Goal: Transaction & Acquisition: Obtain resource

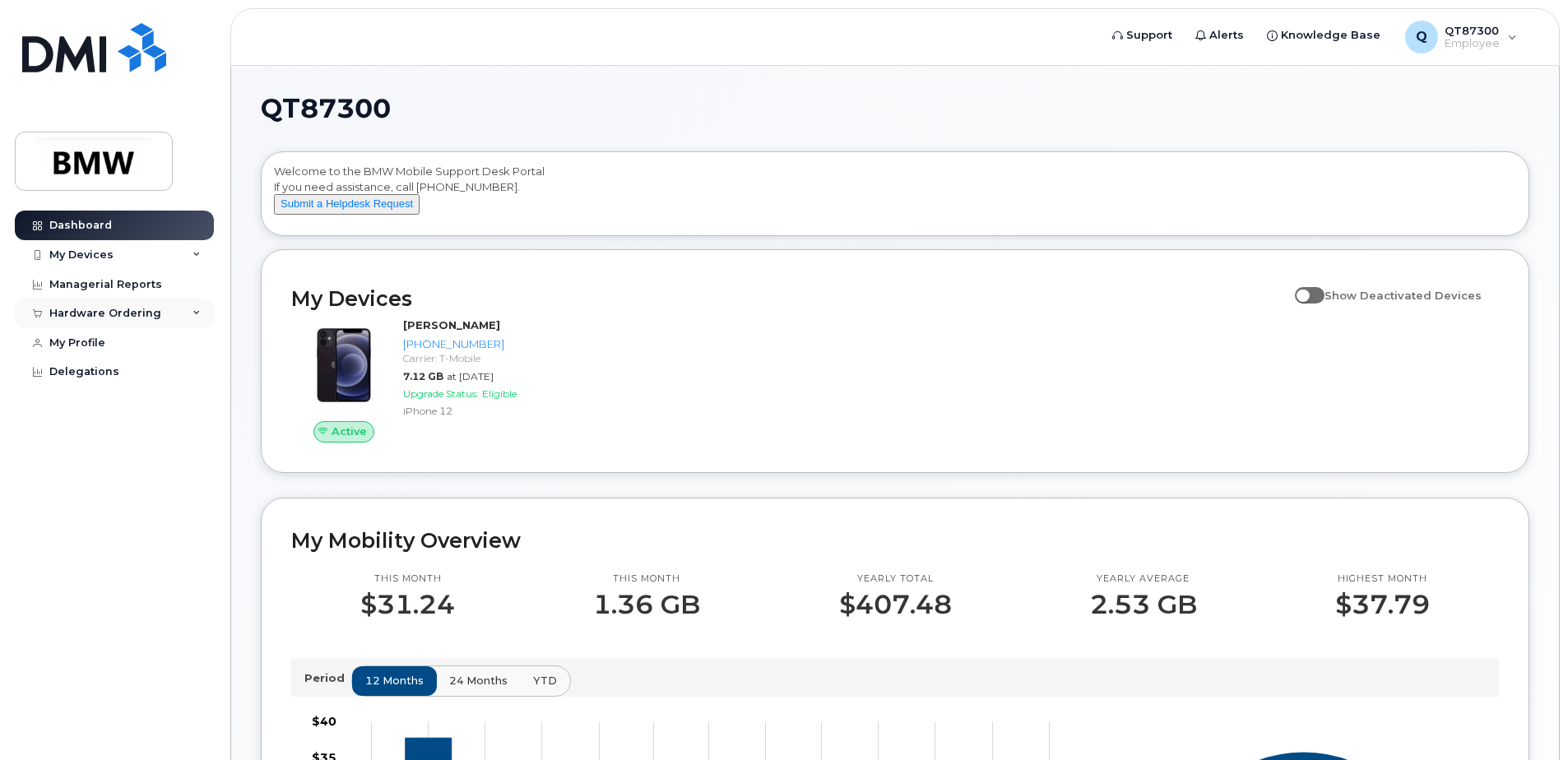
click at [105, 310] on div "Hardware Ordering" at bounding box center [106, 313] width 112 height 13
click at [92, 342] on div "My Orders" at bounding box center [86, 344] width 59 height 15
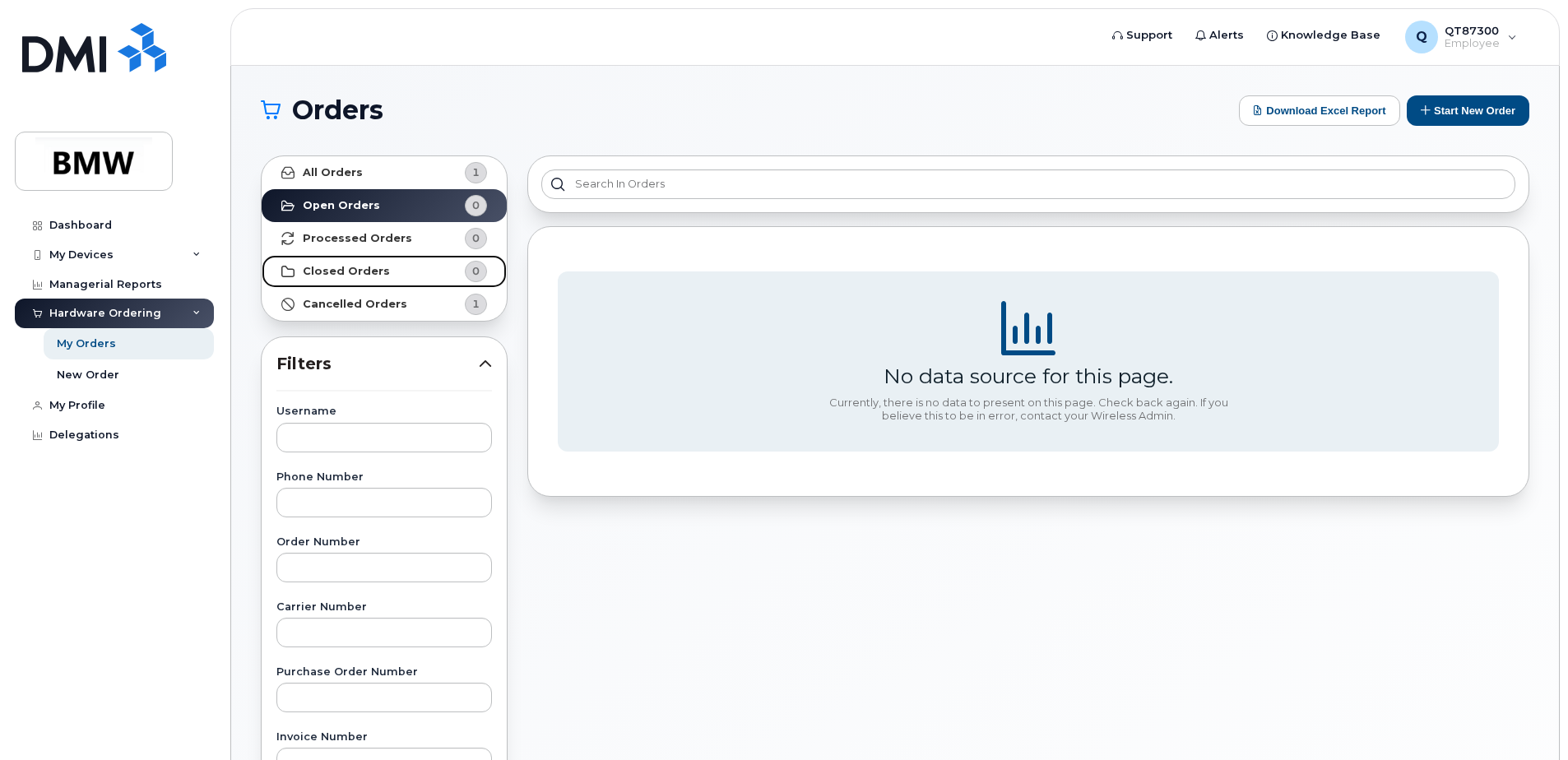
click at [359, 274] on strong "Closed Orders" at bounding box center [346, 271] width 88 height 13
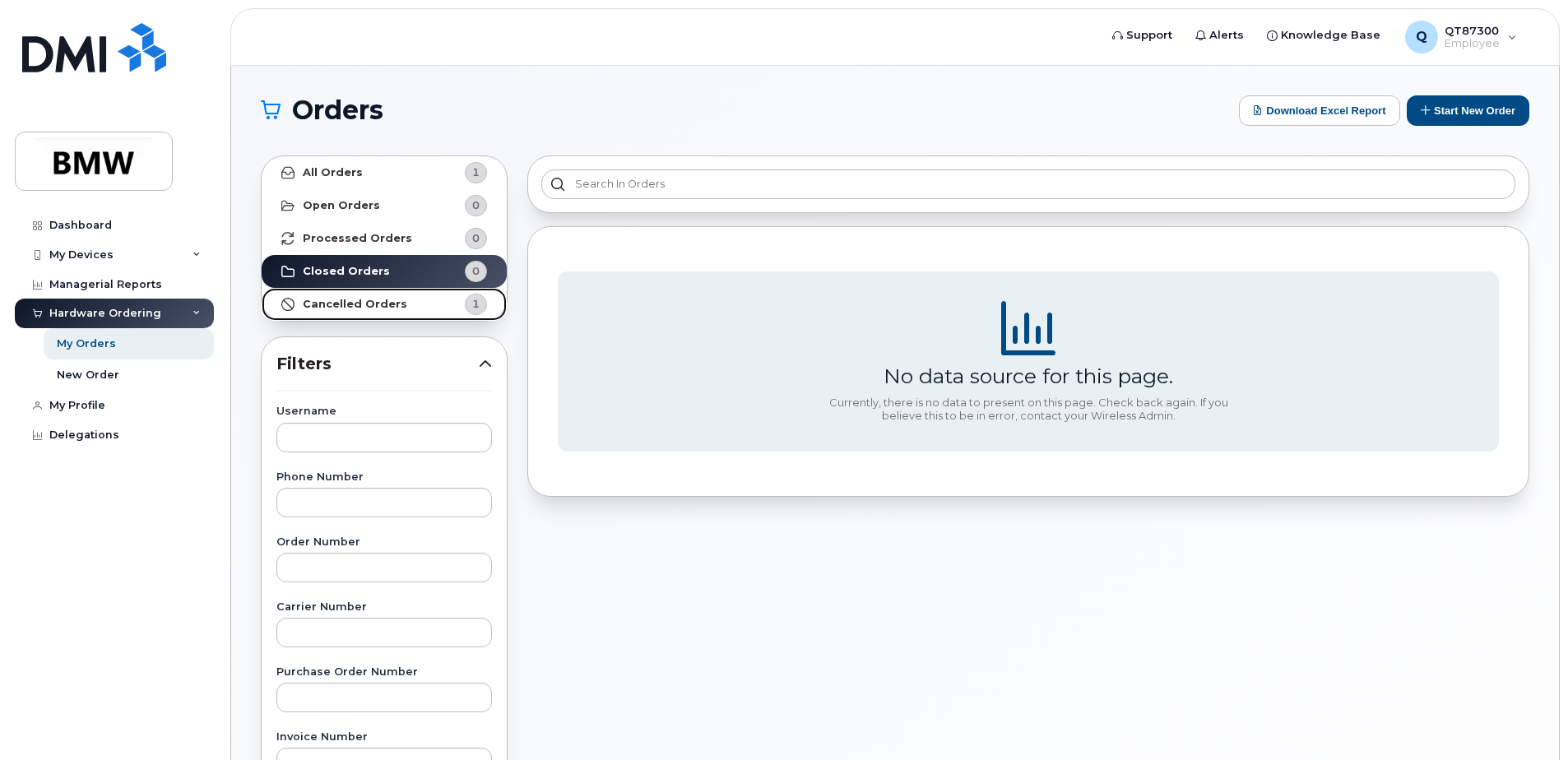
click at [357, 301] on strong "Cancelled Orders" at bounding box center [354, 304] width 105 height 13
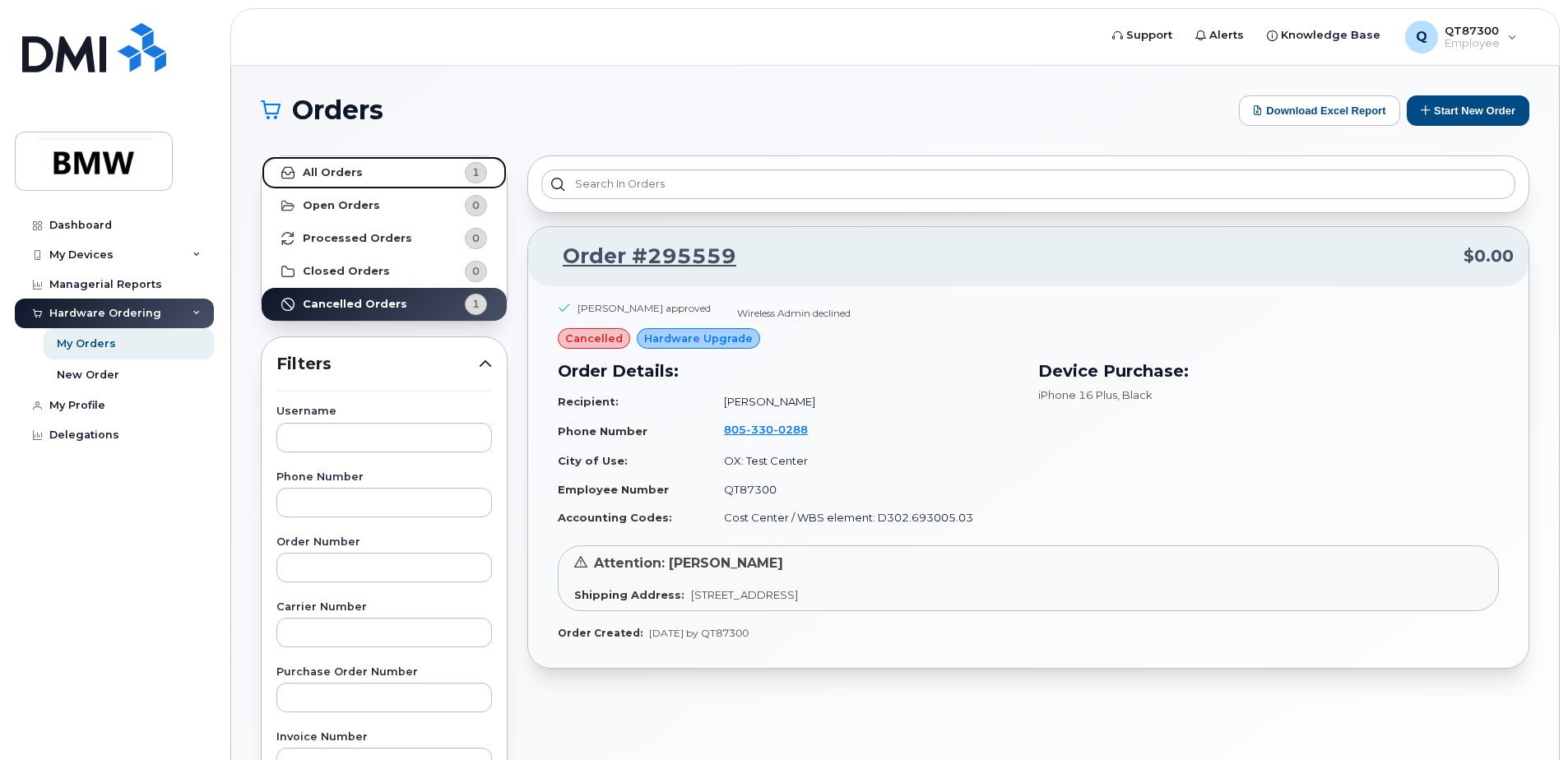
click at [352, 172] on strong "All Orders" at bounding box center [333, 172] width 60 height 13
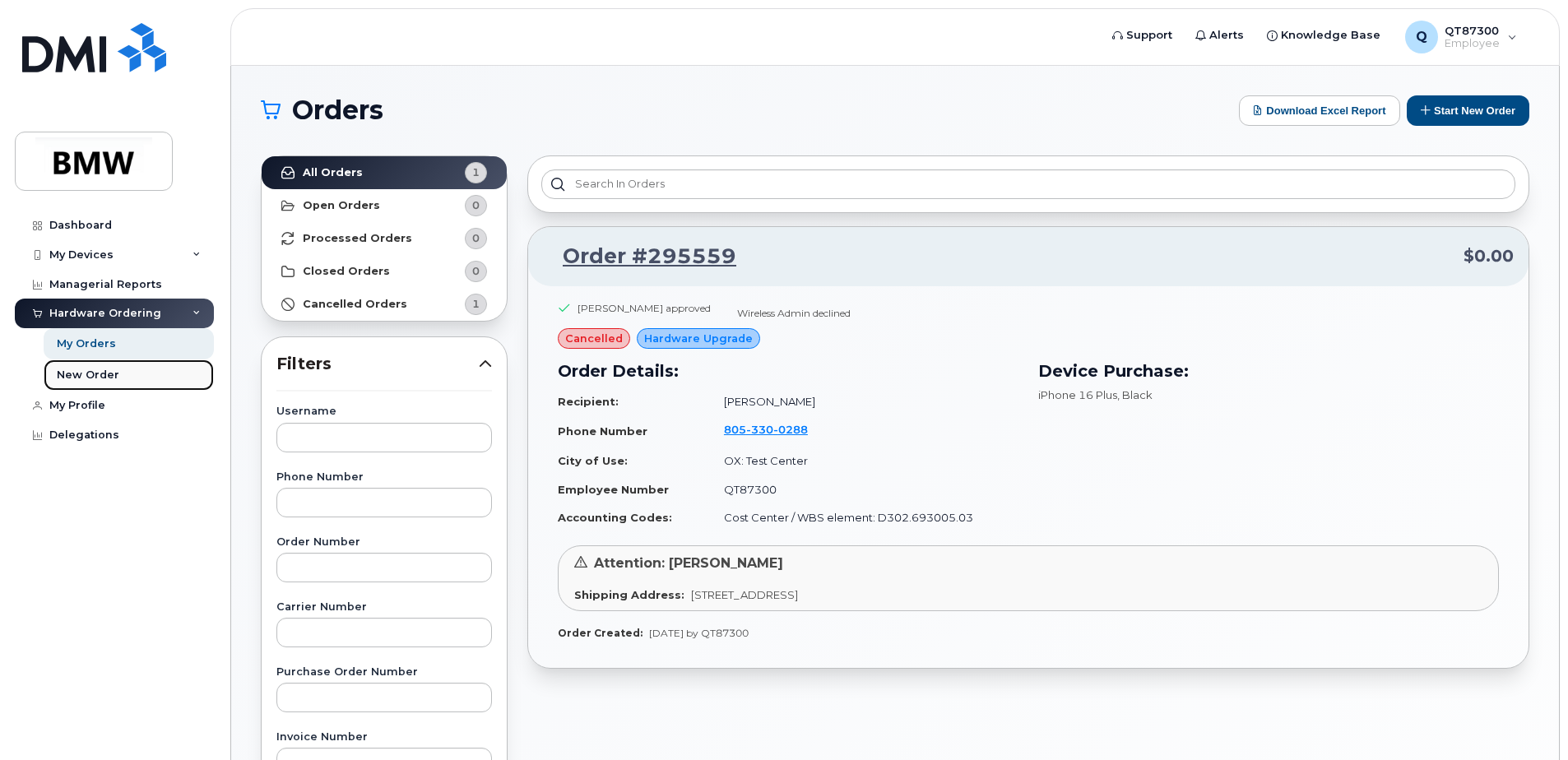
click at [83, 372] on div "New Order" at bounding box center [88, 375] width 63 height 15
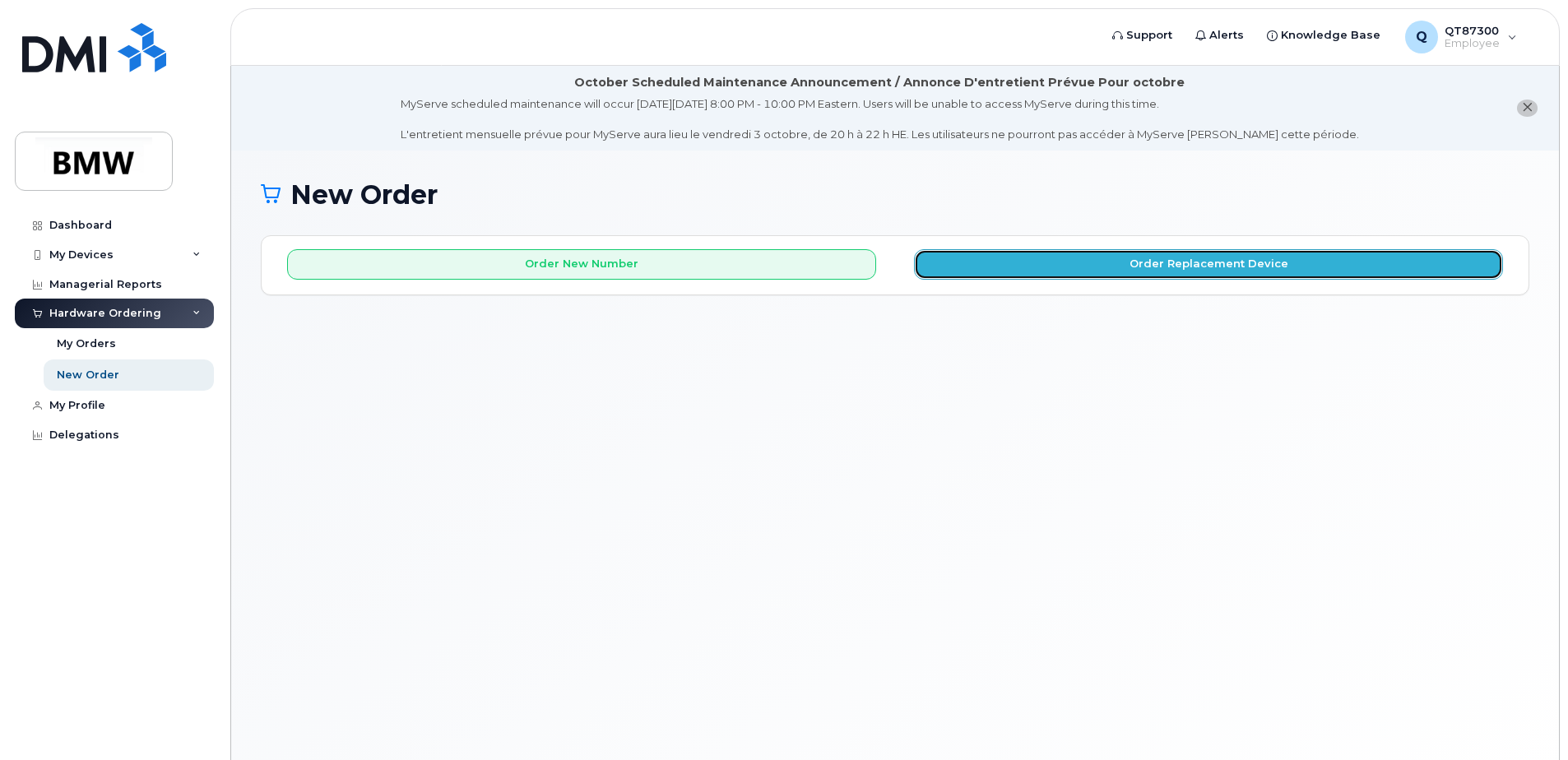
click at [1130, 275] on button "Order Replacement Device" at bounding box center [1209, 264] width 589 height 31
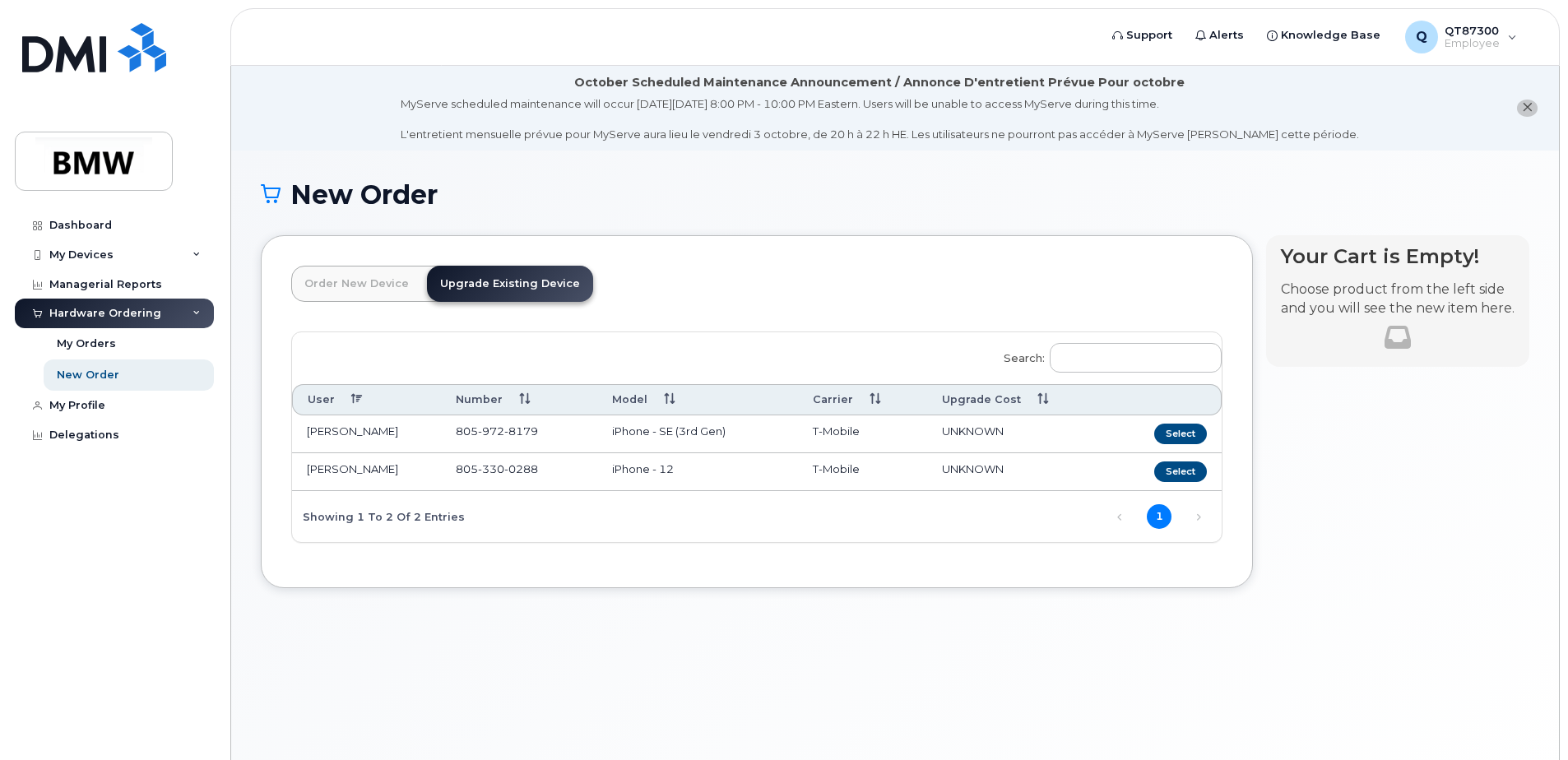
click at [545, 471] on td "805 330 0288" at bounding box center [519, 472] width 156 height 38
click at [1181, 473] on button "Select" at bounding box center [1180, 472] width 53 height 21
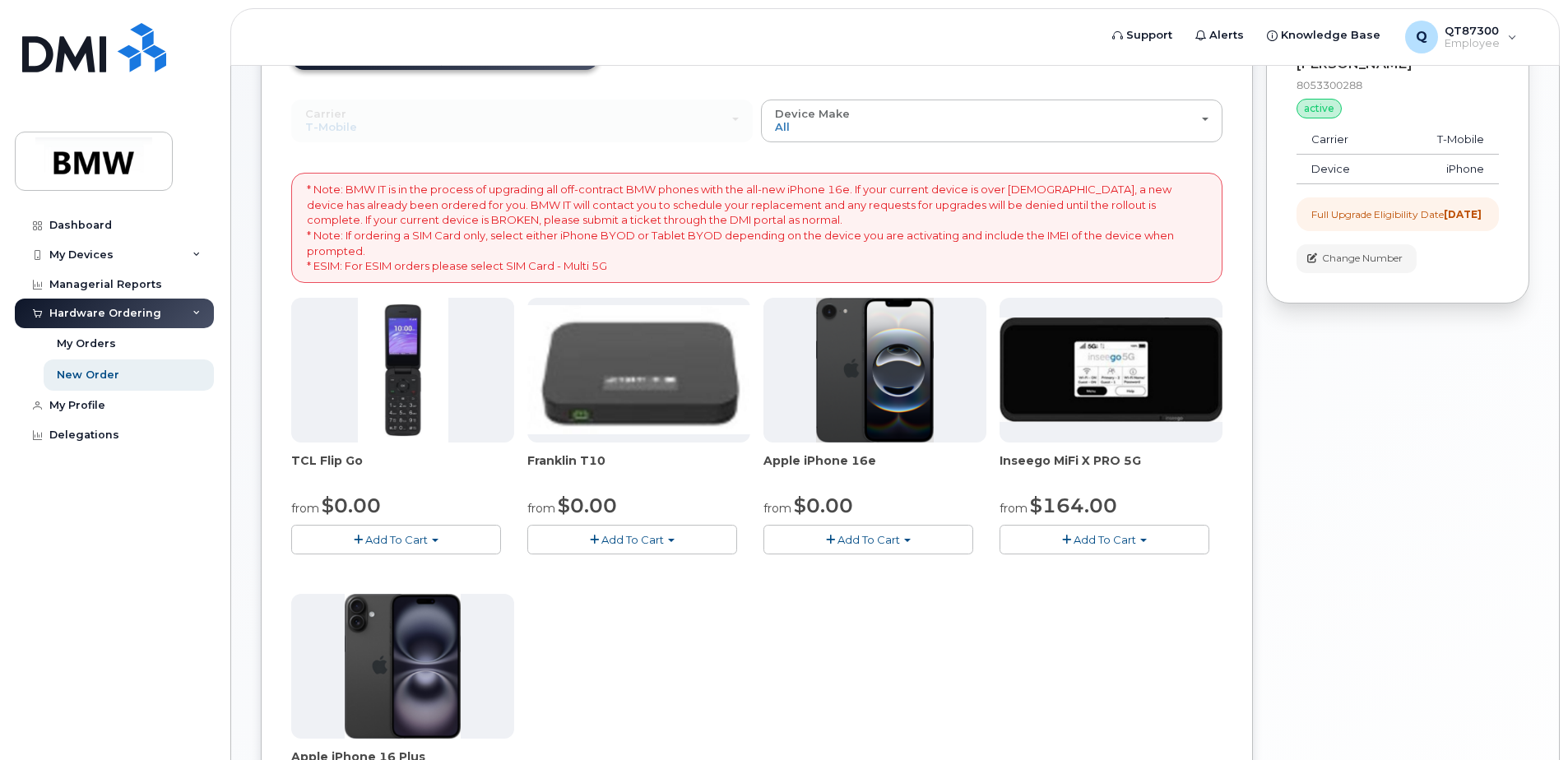
scroll to position [330, 0]
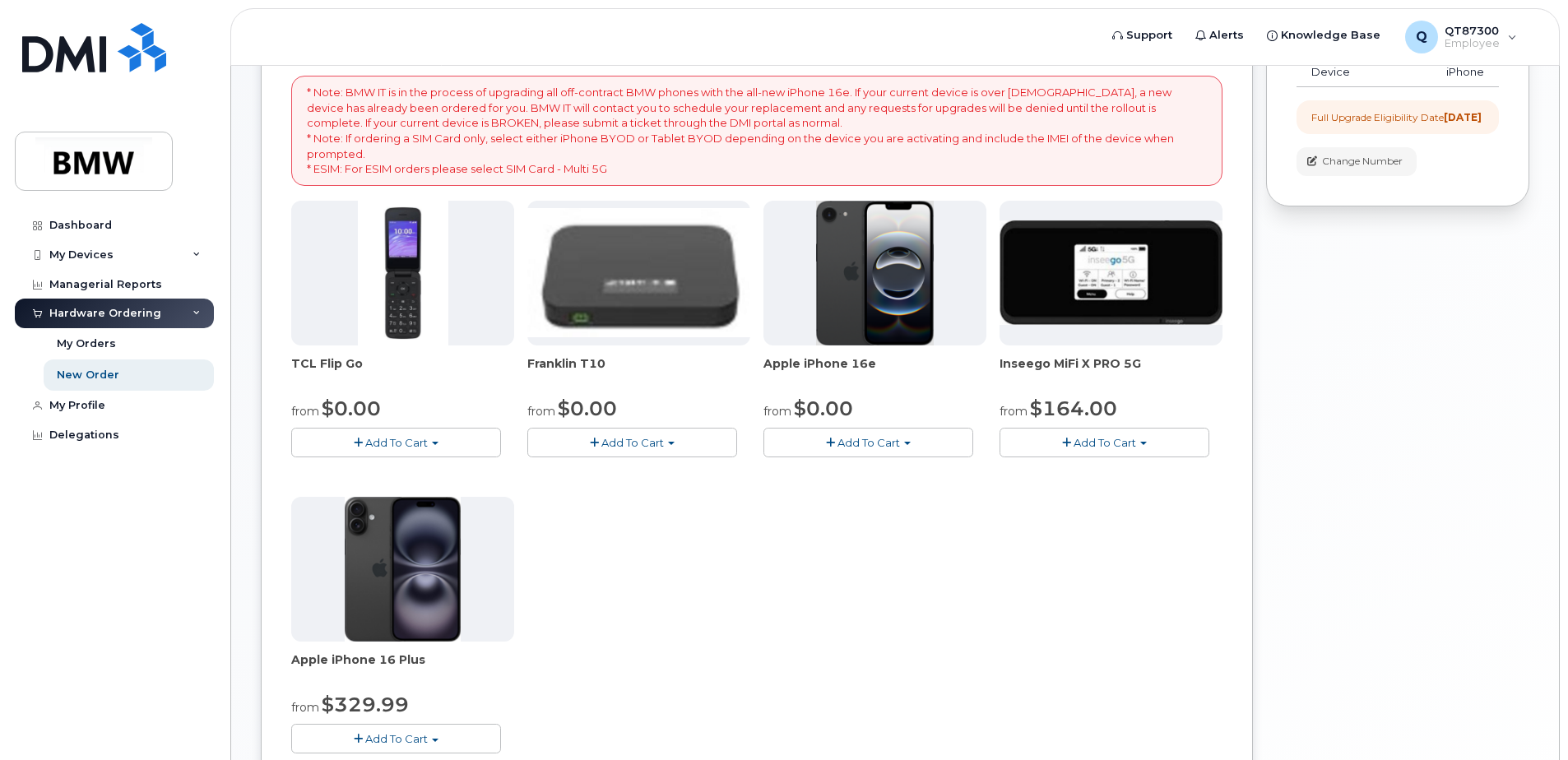
click at [910, 320] on img at bounding box center [875, 273] width 118 height 144
